Goal: Task Accomplishment & Management: Manage account settings

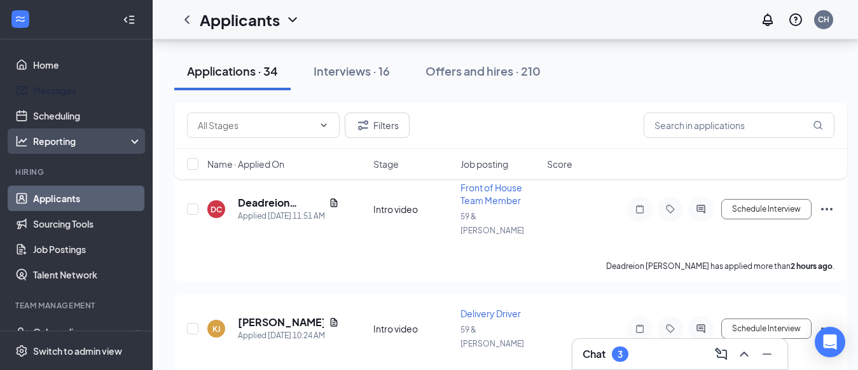
scroll to position [543, 0]
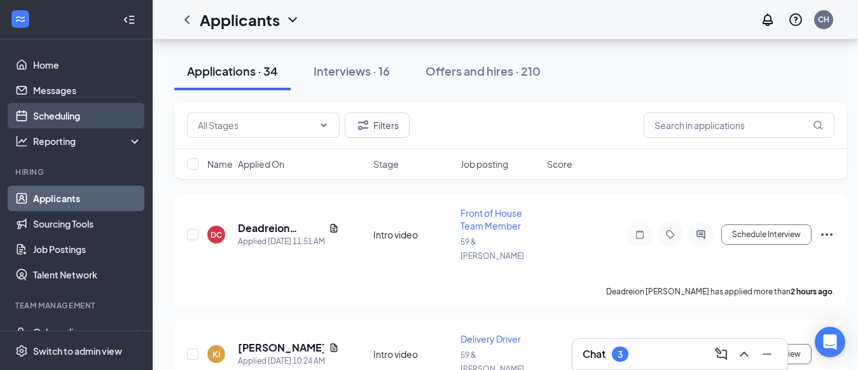
click at [83, 114] on link "Scheduling" at bounding box center [87, 115] width 109 height 25
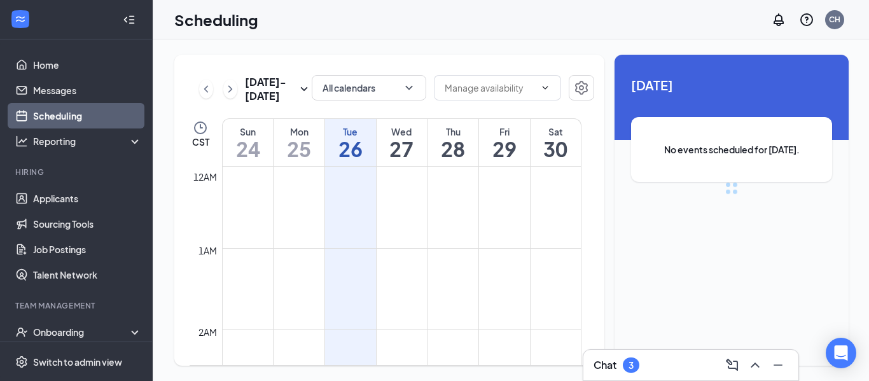
scroll to position [625, 0]
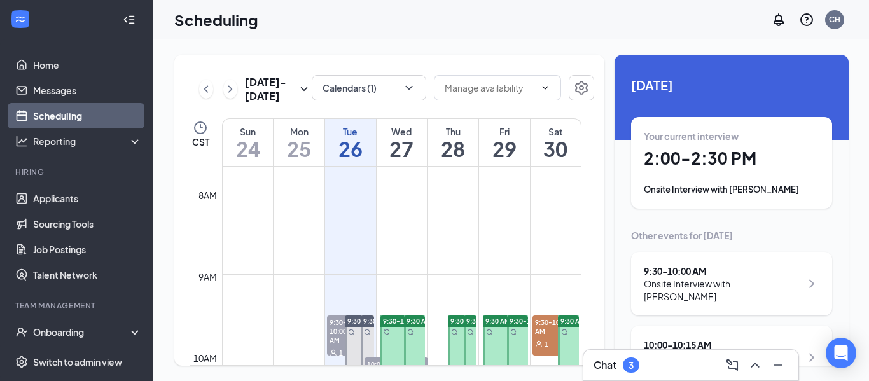
click at [755, 365] on icon "ChevronUp" at bounding box center [754, 364] width 15 height 15
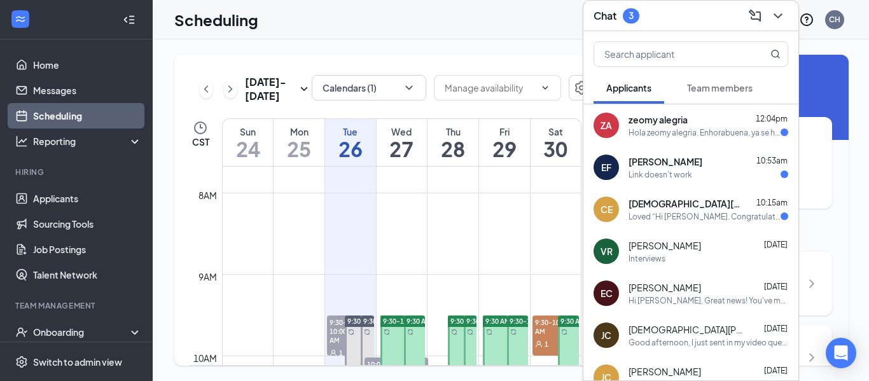
click at [713, 216] on div "Loved “Hi [PERSON_NAME]. Congratulations, your onsite interview with [DEMOGRAPH…" at bounding box center [704, 216] width 152 height 11
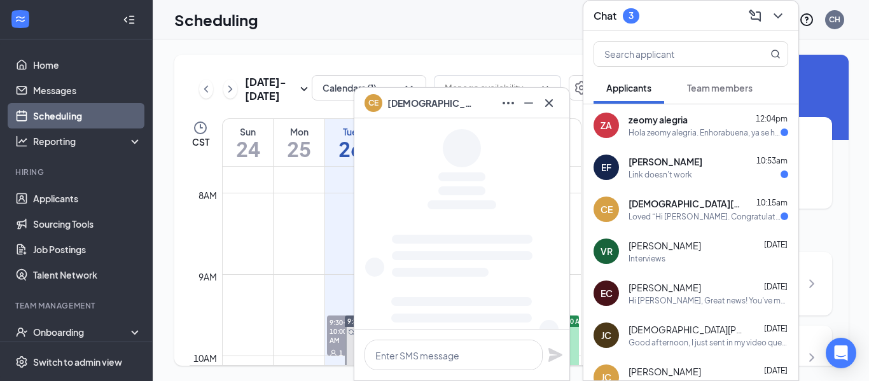
click at [685, 173] on div "Link doesn't work" at bounding box center [660, 174] width 64 height 11
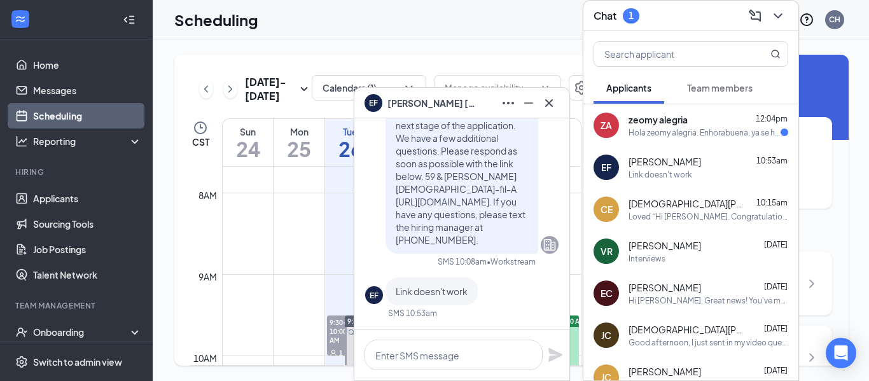
click at [726, 120] on div "zeomy alegria 12:04pm" at bounding box center [708, 119] width 160 height 13
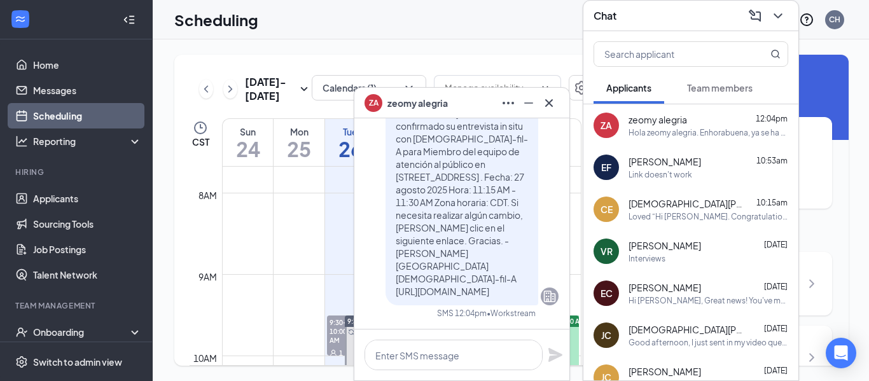
click at [778, 15] on icon "ChevronDown" at bounding box center [777, 15] width 15 height 15
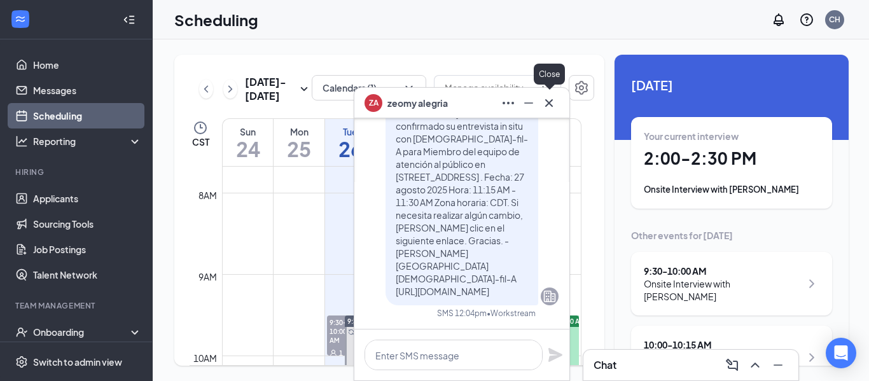
click at [549, 106] on icon "Cross" at bounding box center [548, 102] width 15 height 15
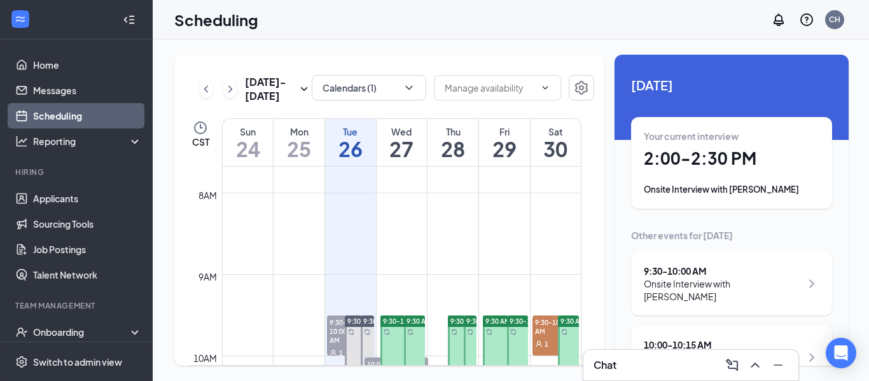
click at [74, 114] on link "Scheduling" at bounding box center [87, 115] width 109 height 25
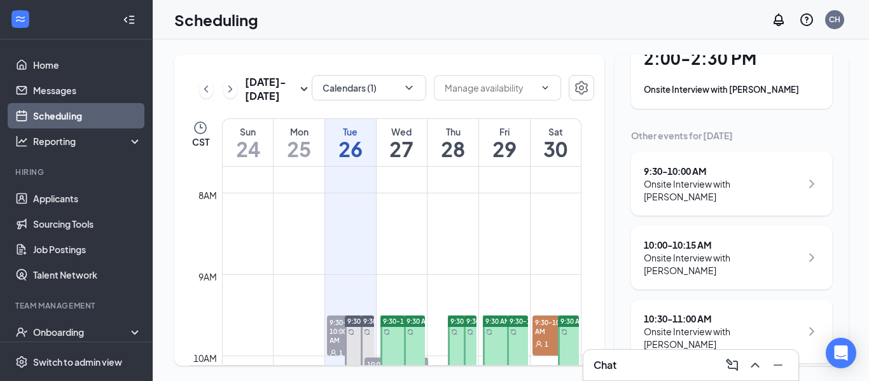
scroll to position [106, 0]
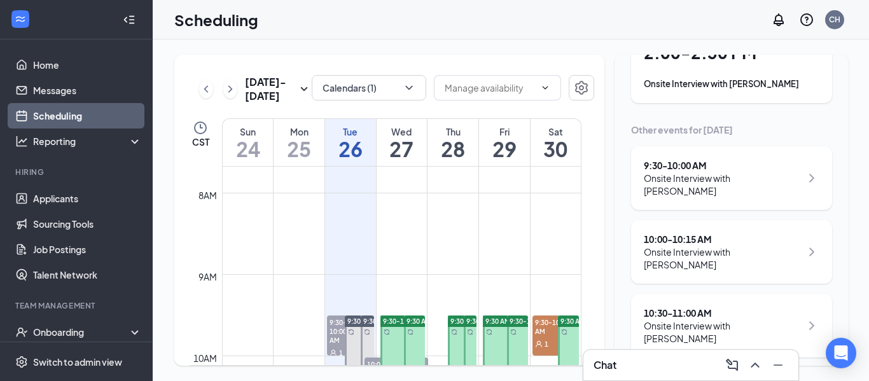
click at [768, 254] on div "Onsite Interview with [PERSON_NAME]" at bounding box center [722, 257] width 157 height 25
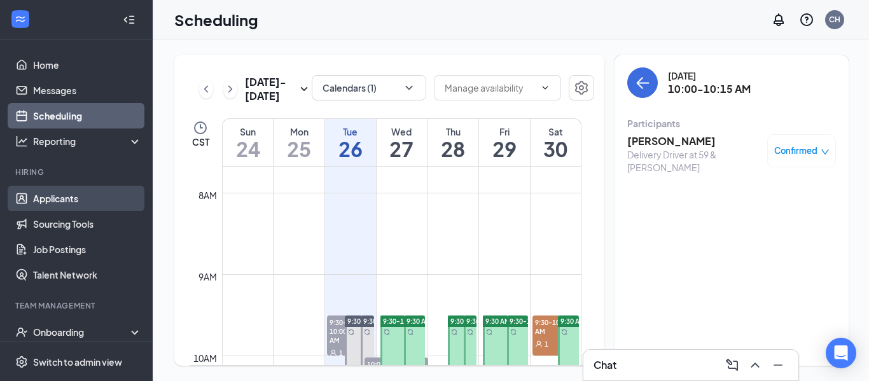
click at [55, 200] on link "Applicants" at bounding box center [87, 198] width 109 height 25
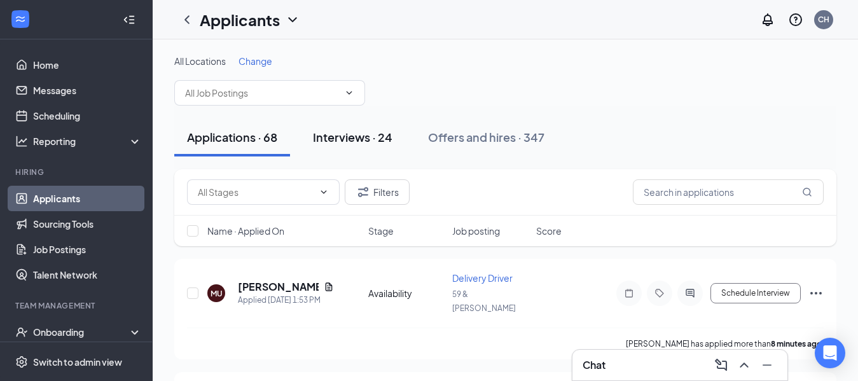
click at [359, 139] on div "Interviews · 24" at bounding box center [352, 137] width 79 height 16
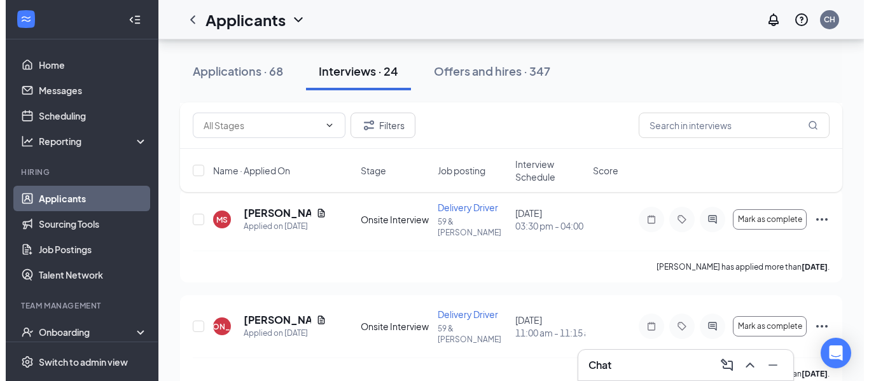
scroll to position [1620, 0]
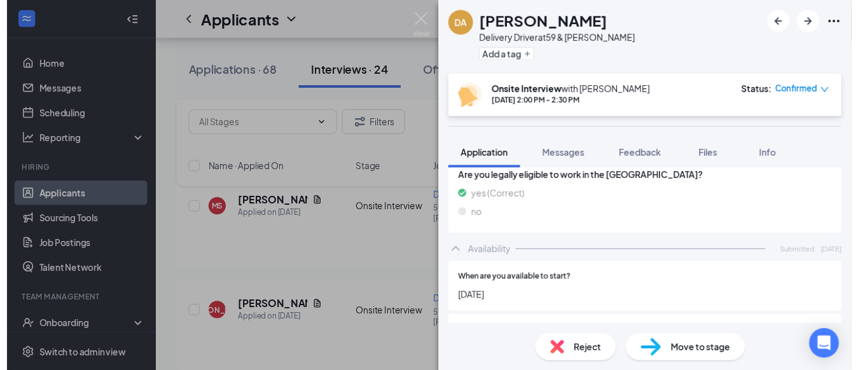
scroll to position [645, 0]
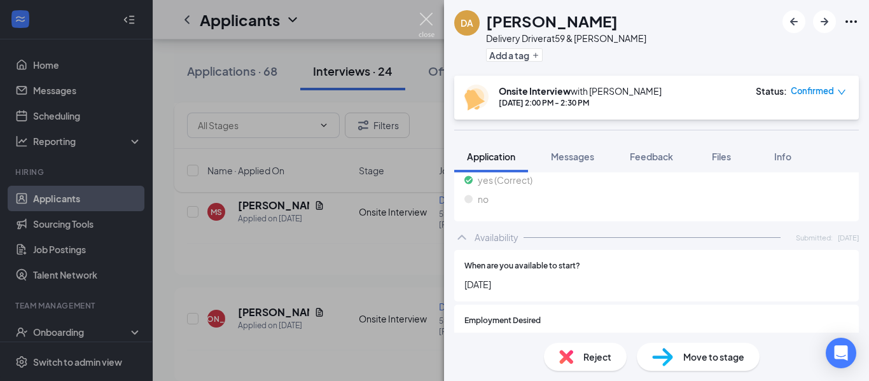
click at [425, 18] on img at bounding box center [426, 25] width 16 height 25
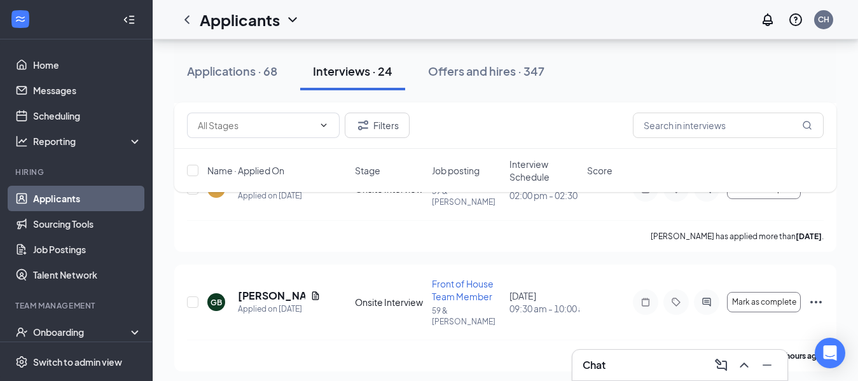
scroll to position [1858, 0]
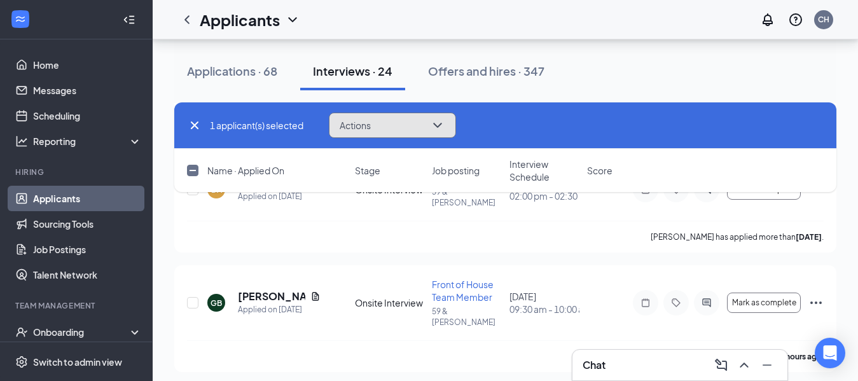
click at [441, 128] on icon "ChevronDown" at bounding box center [437, 125] width 15 height 15
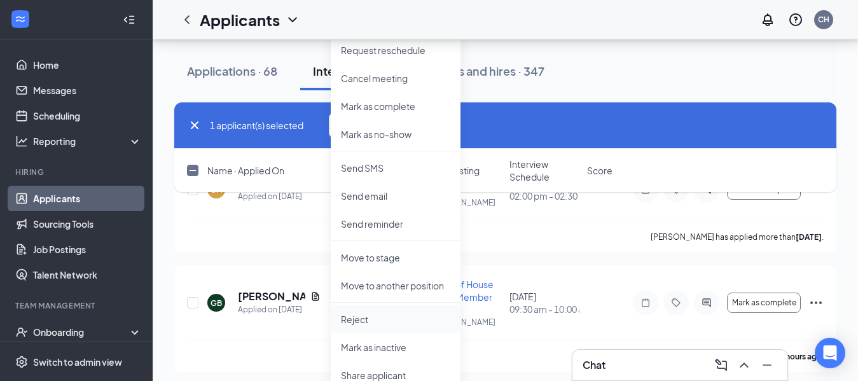
click at [364, 319] on p "Reject" at bounding box center [395, 319] width 109 height 13
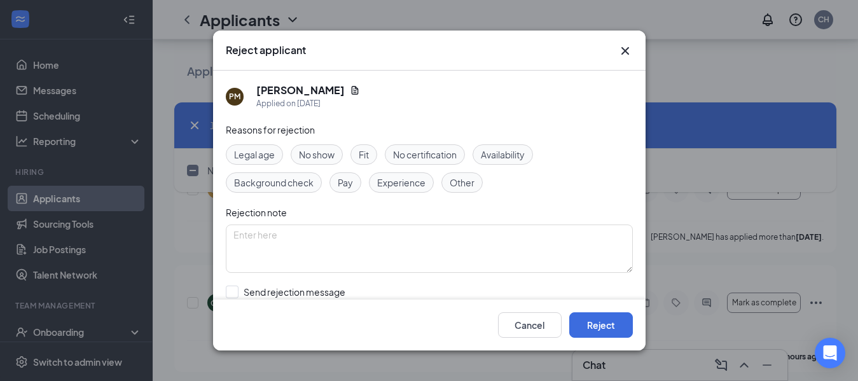
click at [327, 152] on span "No show" at bounding box center [317, 155] width 36 height 14
click at [600, 331] on button "Reject" at bounding box center [601, 324] width 64 height 25
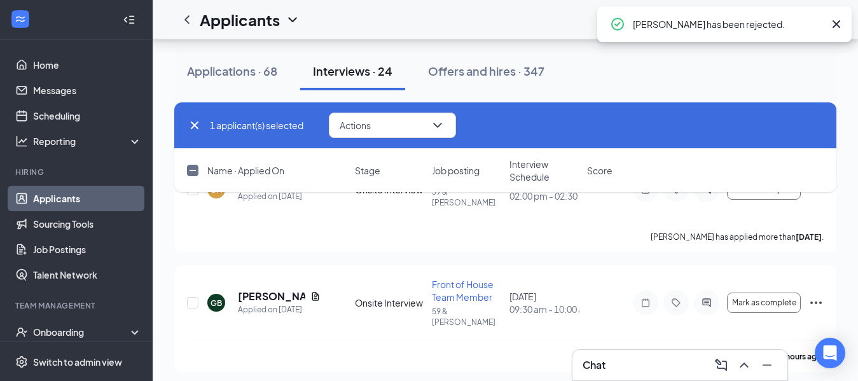
checkbox input "false"
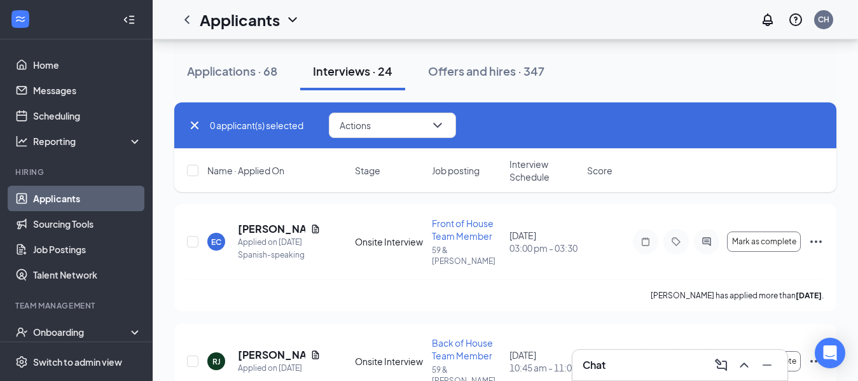
scroll to position [2045, 0]
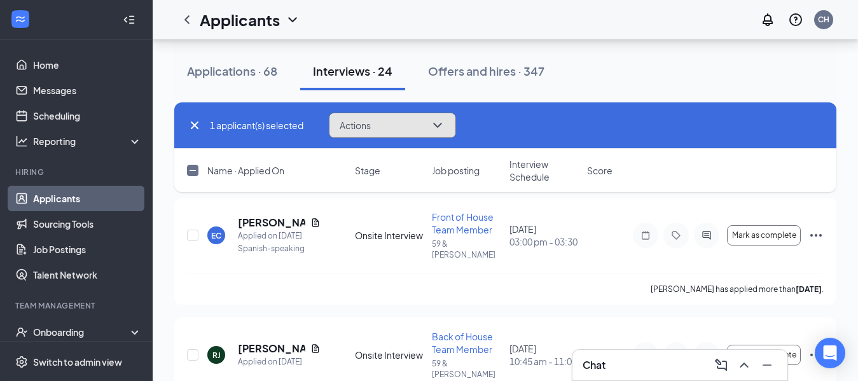
click at [441, 127] on icon "ChevronDown" at bounding box center [437, 125] width 15 height 15
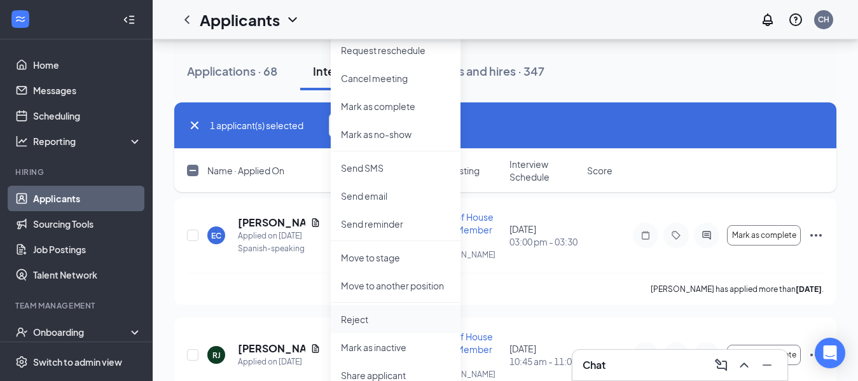
click at [361, 321] on p "Reject" at bounding box center [395, 319] width 109 height 13
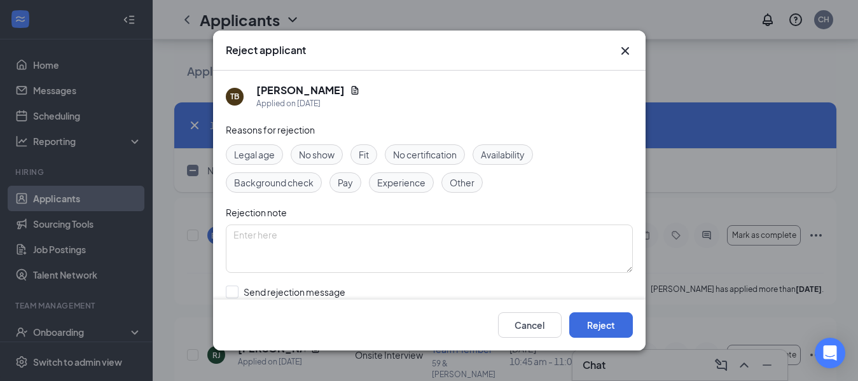
click at [313, 153] on span "No show" at bounding box center [317, 155] width 36 height 14
click at [607, 329] on button "Reject" at bounding box center [601, 324] width 64 height 25
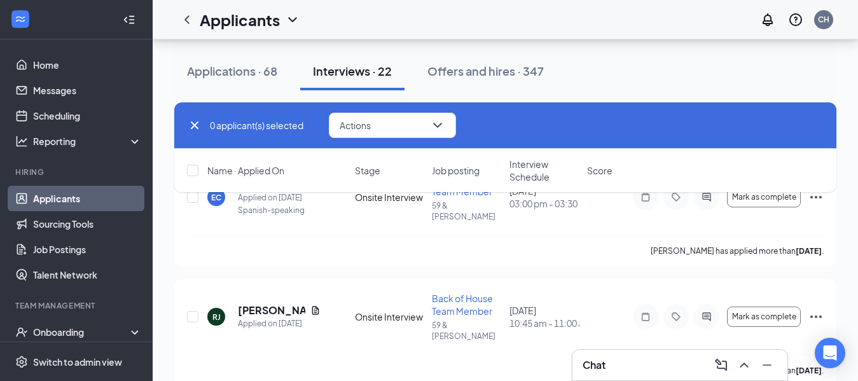
scroll to position [2081, 0]
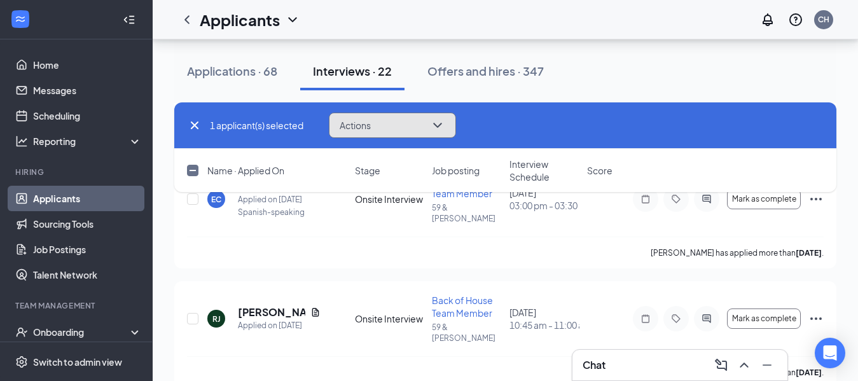
click at [439, 125] on icon "ChevronDown" at bounding box center [437, 125] width 15 height 15
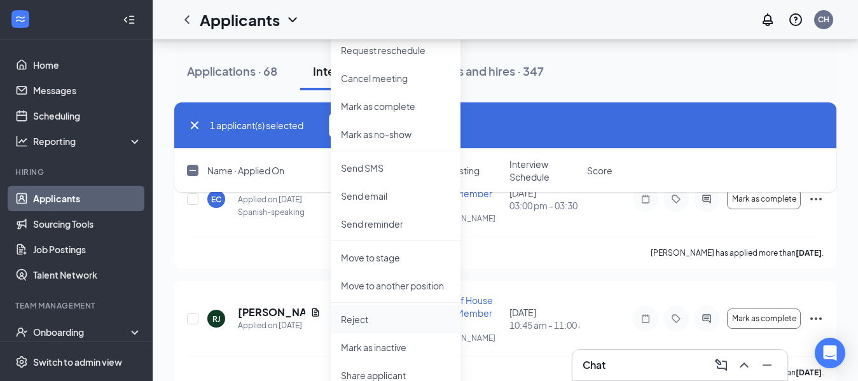
click at [355, 324] on p "Reject" at bounding box center [395, 319] width 109 height 13
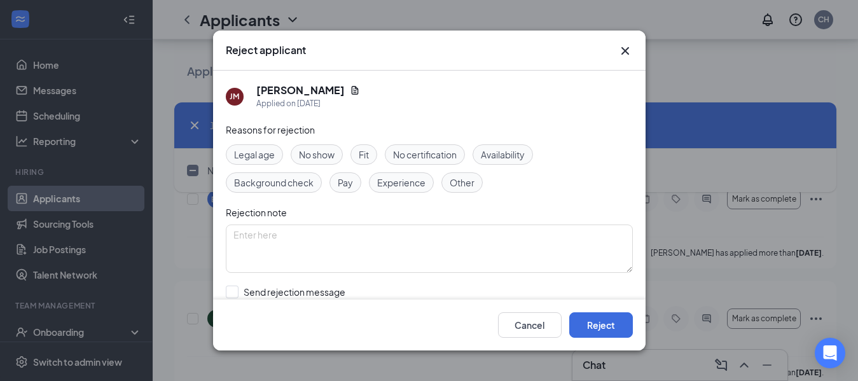
click at [320, 156] on span "No show" at bounding box center [317, 155] width 36 height 14
click at [604, 327] on button "Reject" at bounding box center [601, 324] width 64 height 25
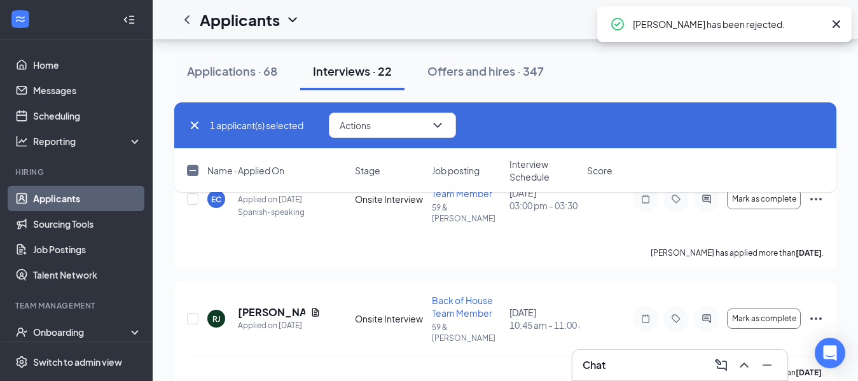
checkbox input "false"
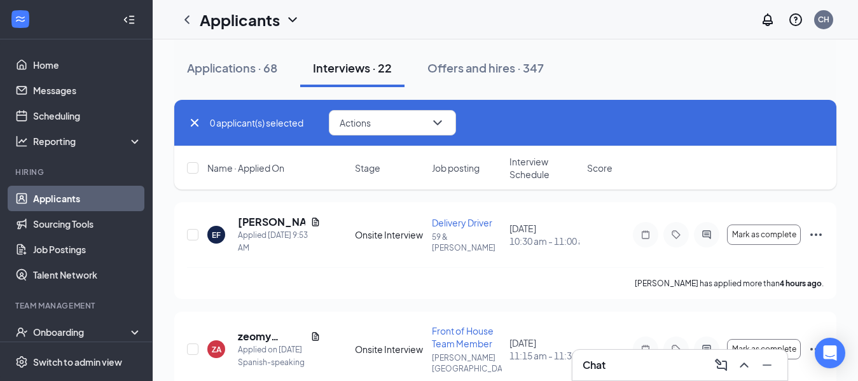
scroll to position [0, 0]
